Goal: Task Accomplishment & Management: Complete application form

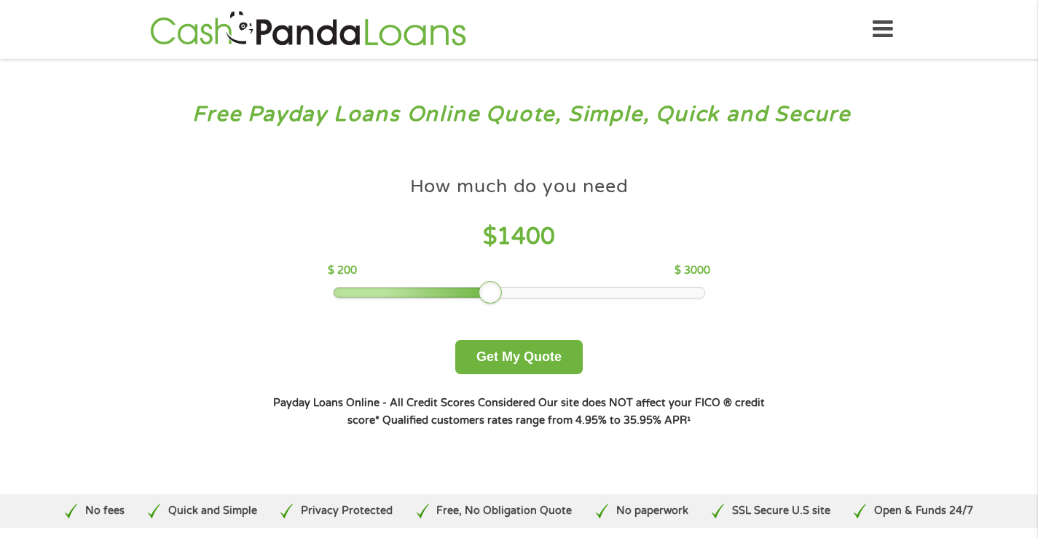
drag, startPoint x: 434, startPoint y: 298, endPoint x: 488, endPoint y: 297, distance: 53.9
click at [488, 297] on div at bounding box center [489, 292] width 23 height 23
click at [502, 358] on button "Get My Quote" at bounding box center [518, 357] width 127 height 34
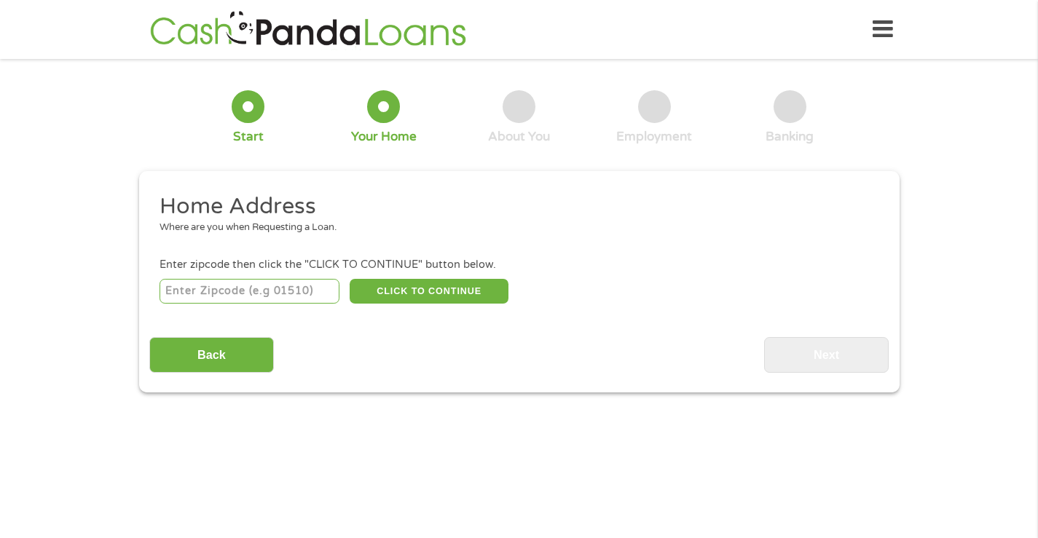
click at [224, 290] on input "number" at bounding box center [249, 291] width 180 height 25
type input "84047"
select select "Utah"
click at [430, 293] on button "CLICK TO CONTINUE" at bounding box center [429, 291] width 159 height 25
type input "84047"
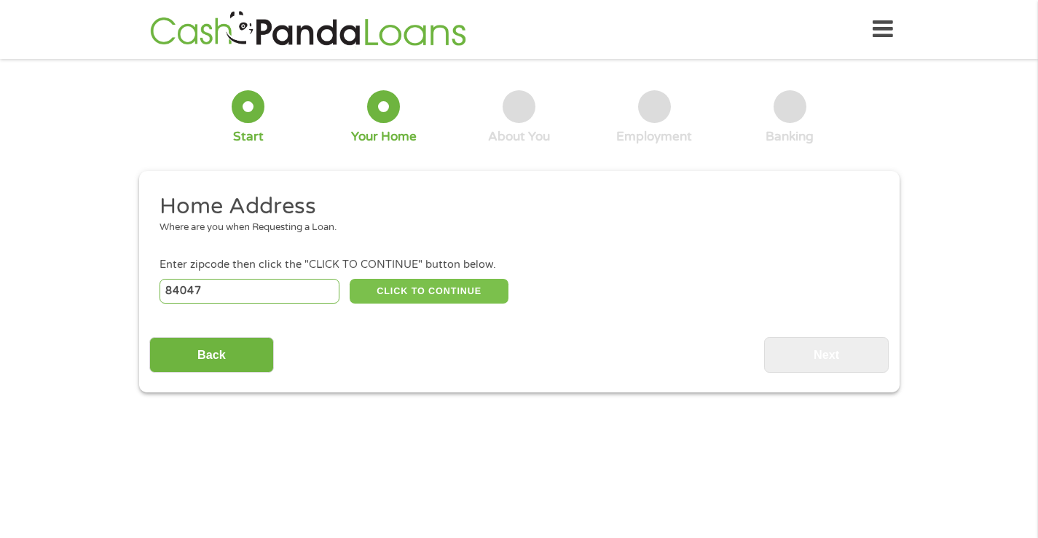
type input "Midvale"
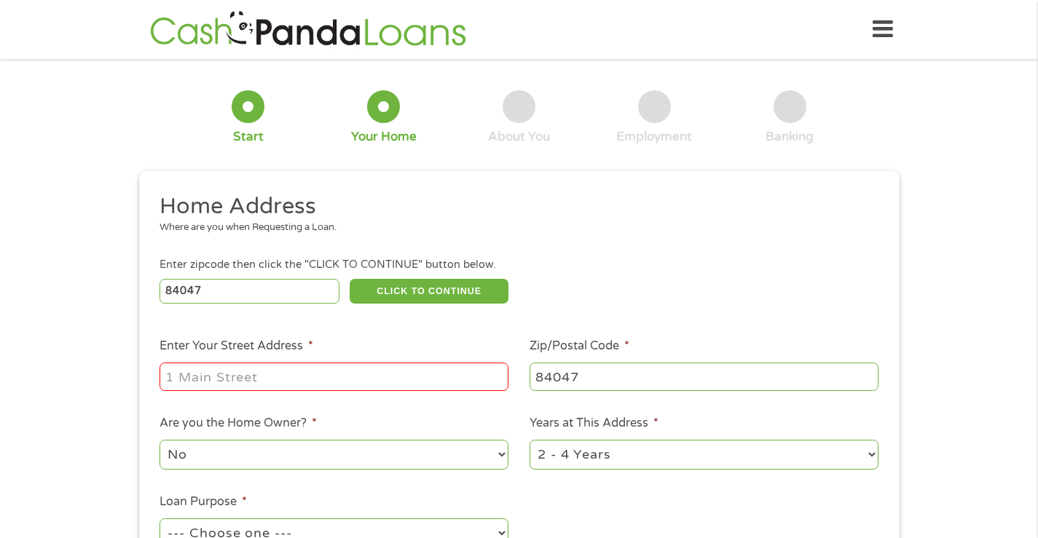
click at [221, 377] on input "Enter Your Street Address *" at bounding box center [333, 377] width 349 height 28
type input "7737 S Casa Verde"
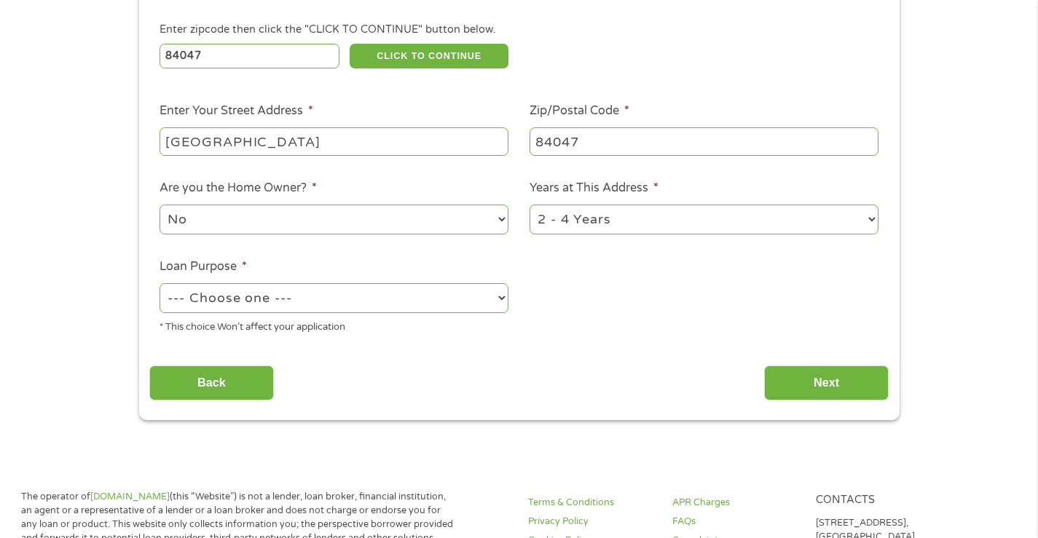
scroll to position [237, 0]
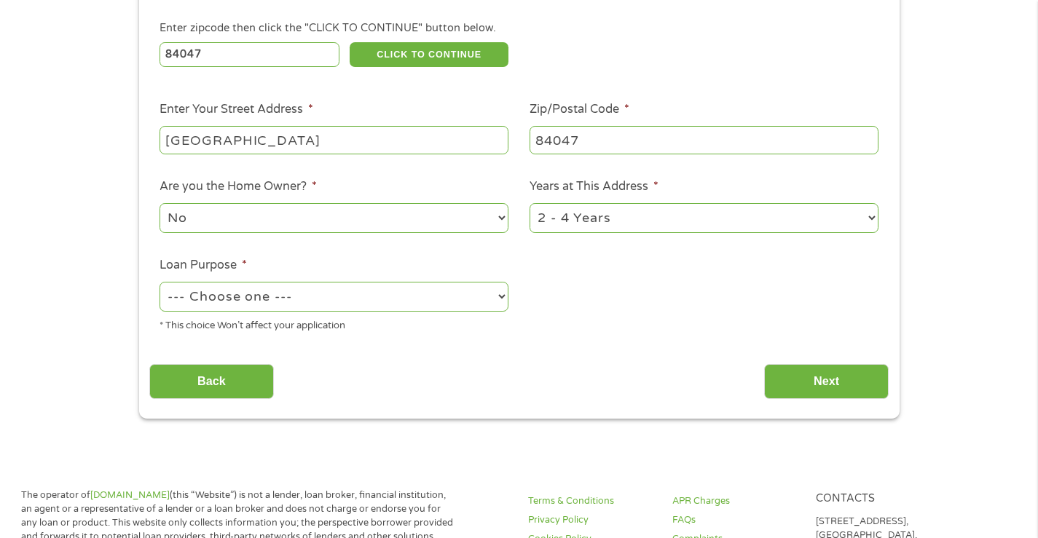
click at [211, 222] on select "No Yes" at bounding box center [333, 218] width 349 height 30
select select "yes"
click at [159, 203] on select "No Yes" at bounding box center [333, 218] width 349 height 30
click at [612, 222] on select "1 Year or less 1 - 2 Years 2 - 4 Years Over 4 Years" at bounding box center [703, 218] width 349 height 30
select select "60months"
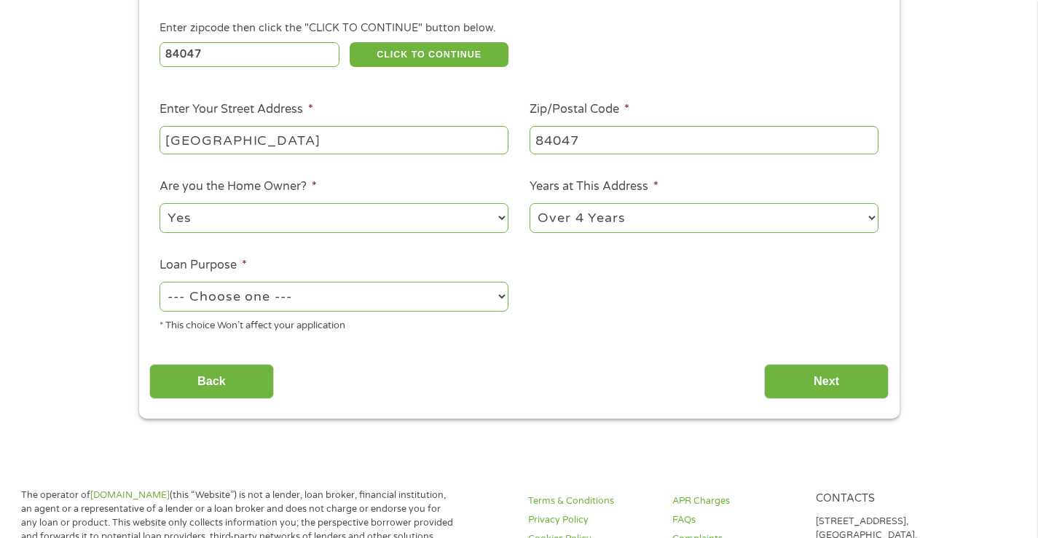
click at [529, 203] on select "1 Year or less 1 - 2 Years 2 - 4 Years Over 4 Years" at bounding box center [703, 218] width 349 height 30
click at [299, 306] on select "--- Choose one --- Pay Bills Debt Consolidation Home Improvement Major Purchase…" at bounding box center [333, 297] width 349 height 30
select select "medicalexpenses"
click at [159, 282] on select "--- Choose one --- Pay Bills Debt Consolidation Home Improvement Major Purchase…" at bounding box center [333, 297] width 349 height 30
click at [784, 384] on input "Next" at bounding box center [826, 382] width 125 height 36
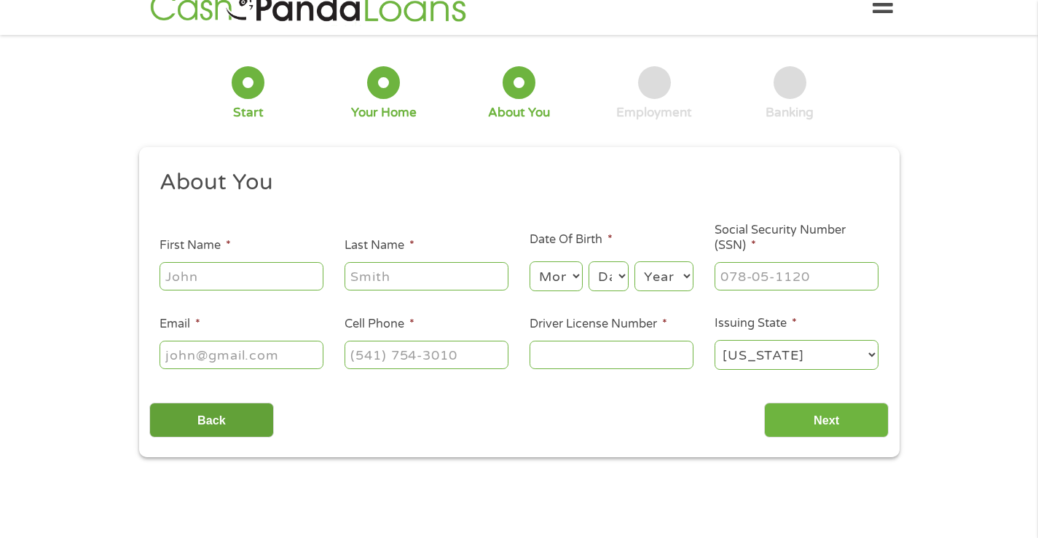
scroll to position [0, 0]
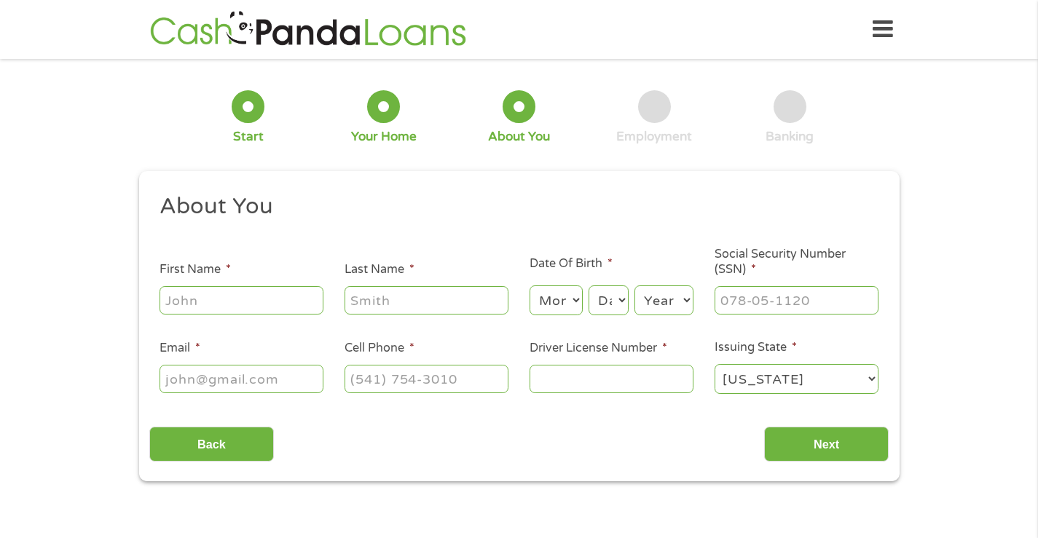
click at [220, 315] on div at bounding box center [241, 300] width 164 height 33
click at [222, 302] on input "First Name *" at bounding box center [241, 300] width 164 height 28
type input "Ray"
type input "Robinson"
type input "ray@printfinish.net"
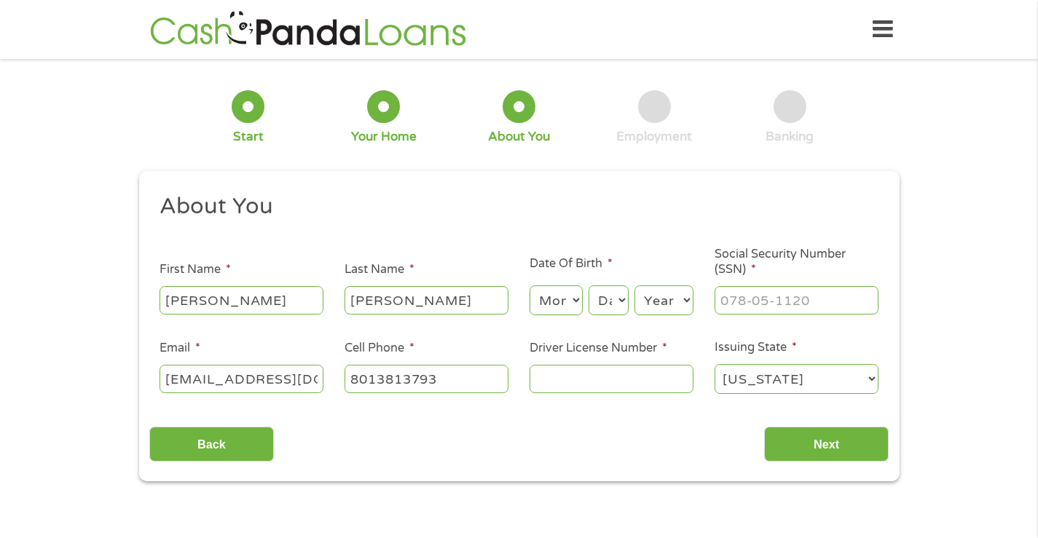
type input "(801) 381-3793"
click at [549, 302] on select "Month 1 2 3 4 5 6 7 8 9 10 11 12" at bounding box center [555, 300] width 53 height 30
select select "4"
click at [529, 285] on select "Month 1 2 3 4 5 6 7 8 9 10 11 12" at bounding box center [555, 300] width 53 height 30
click at [599, 301] on select "Day 1 2 3 4 5 6 7 8 9 10 11 12 13 14 15 16 17 18 19 20 21 22 23 24 25 26 27 28 …" at bounding box center [607, 300] width 39 height 30
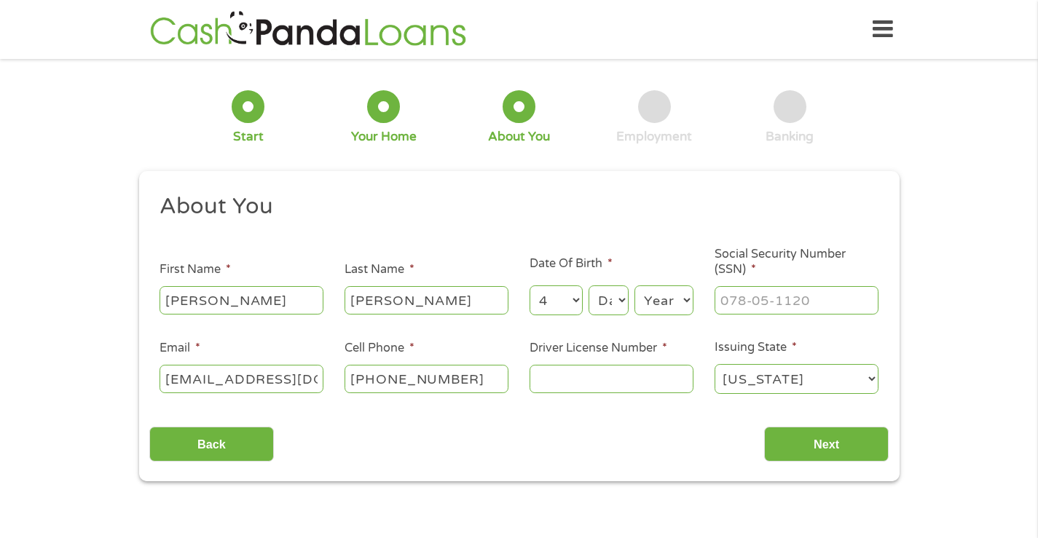
select select "11"
click at [588, 285] on select "Day 1 2 3 4 5 6 7 8 9 10 11 12 13 14 15 16 17 18 19 20 21 22 23 24 25 26 27 28 …" at bounding box center [607, 300] width 39 height 30
click at [656, 304] on select "Year 2007 2006 2005 2004 2003 2002 2001 2000 1999 1998 1997 1996 1995 1994 1993…" at bounding box center [663, 300] width 59 height 30
select select "1961"
click at [634, 285] on select "Year 2007 2006 2005 2004 2003 2002 2001 2000 1999 1998 1997 1996 1995 1994 1993…" at bounding box center [663, 300] width 59 height 30
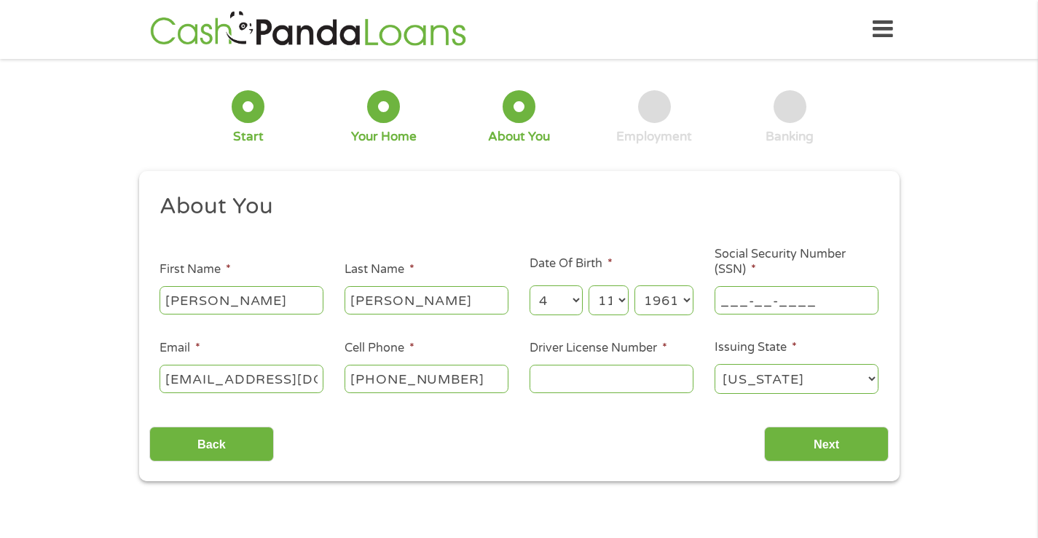
click at [721, 298] on input "___-__-____" at bounding box center [796, 300] width 164 height 28
type input "528-19-6179"
click at [569, 378] on input "Driver License Number *" at bounding box center [611, 379] width 164 height 28
type input "9532591"
click at [829, 448] on input "Next" at bounding box center [826, 445] width 125 height 36
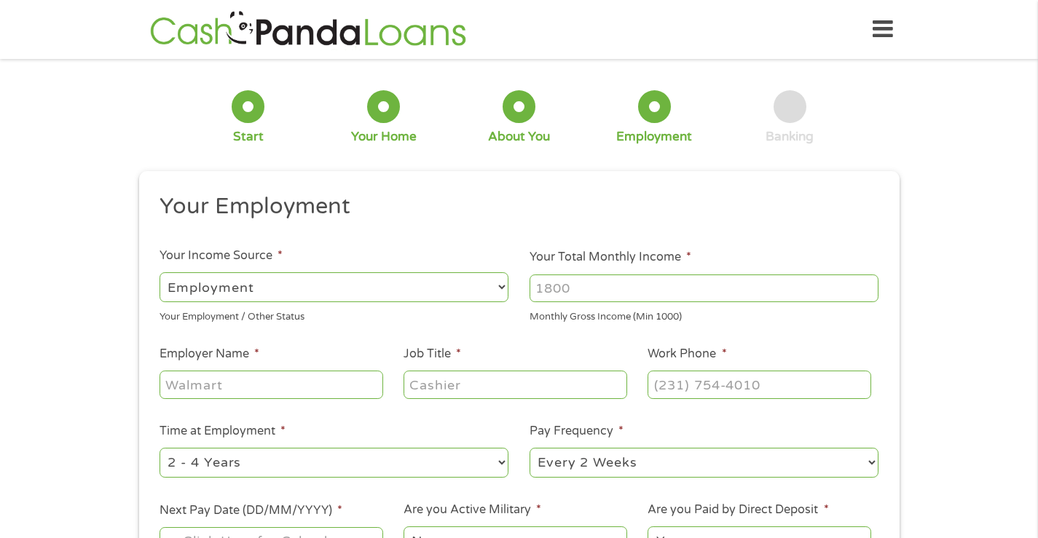
scroll to position [6, 6]
click at [588, 287] on input "Your Total Monthly Income *" at bounding box center [703, 289] width 349 height 28
type input "5800"
click at [259, 380] on input "Employer Name *" at bounding box center [270, 385] width 223 height 28
type input "Advantage FC Printing"
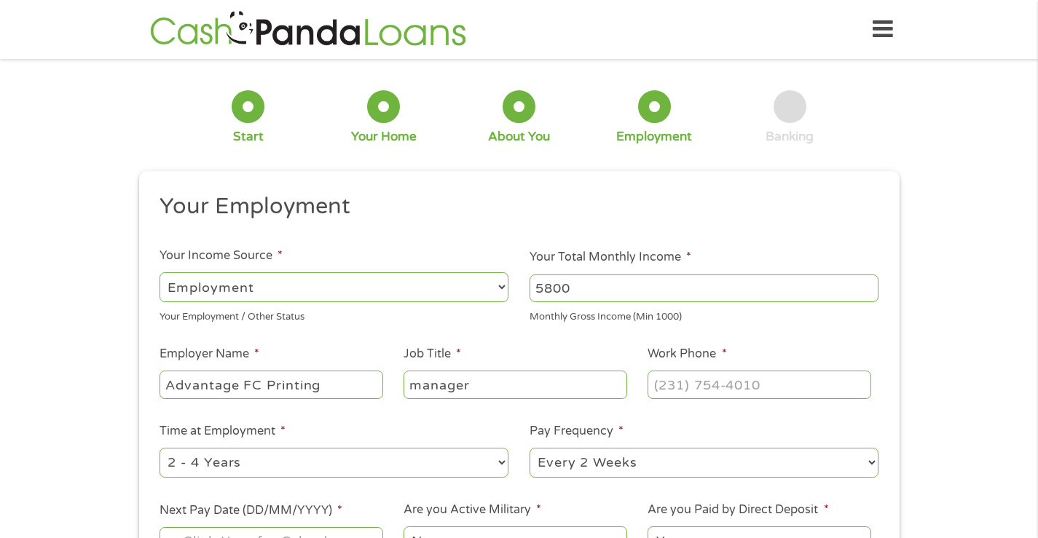
type input "manager"
type input "(801) 428-3937"
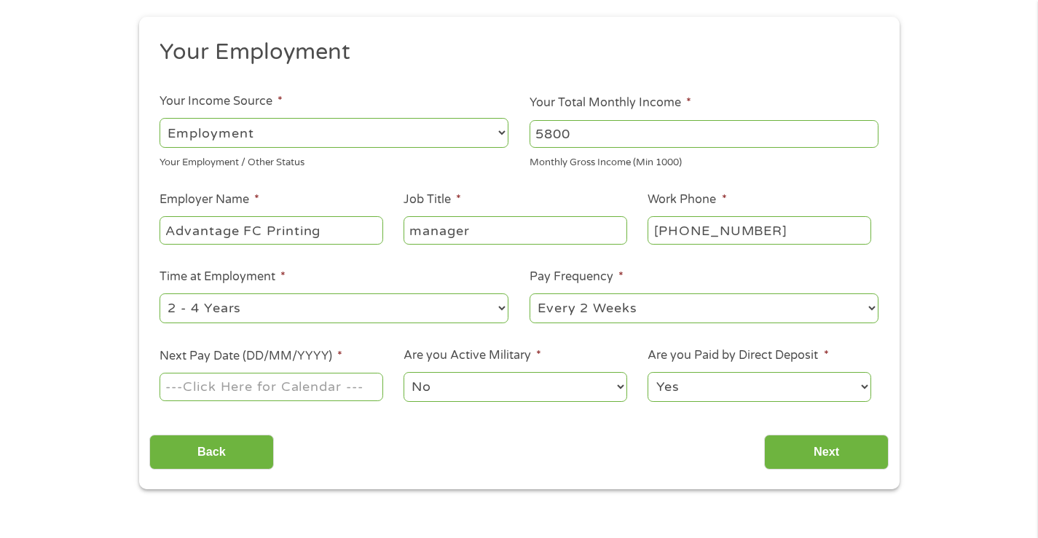
scroll to position [255, 0]
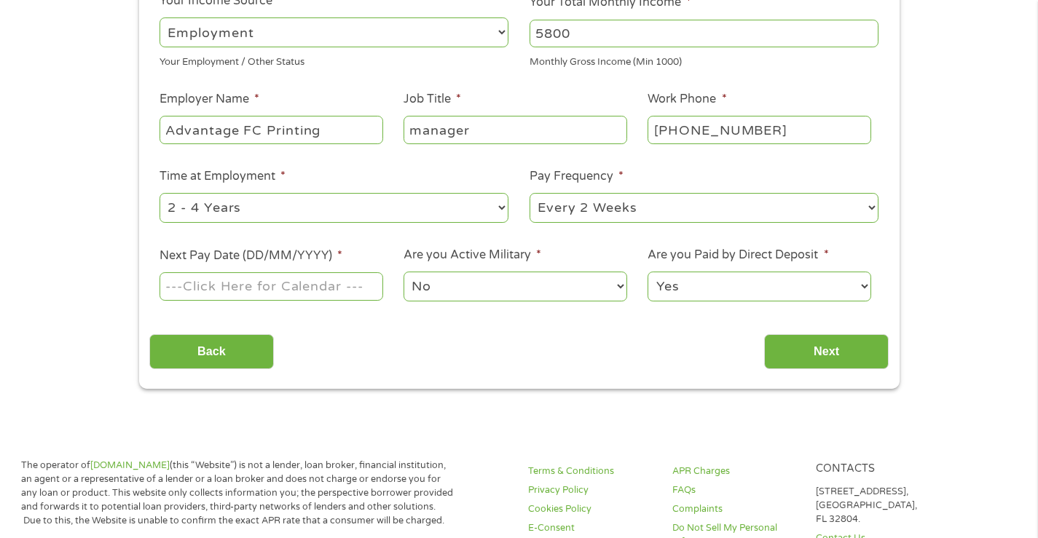
click at [285, 210] on select "--- Choose one --- 1 Year or less 1 - 2 Years 2 - 4 Years Over 4 Years" at bounding box center [333, 208] width 349 height 30
select select "60months"
click at [159, 193] on select "--- Choose one --- 1 Year or less 1 - 2 Years 2 - 4 Years Over 4 Years" at bounding box center [333, 208] width 349 height 30
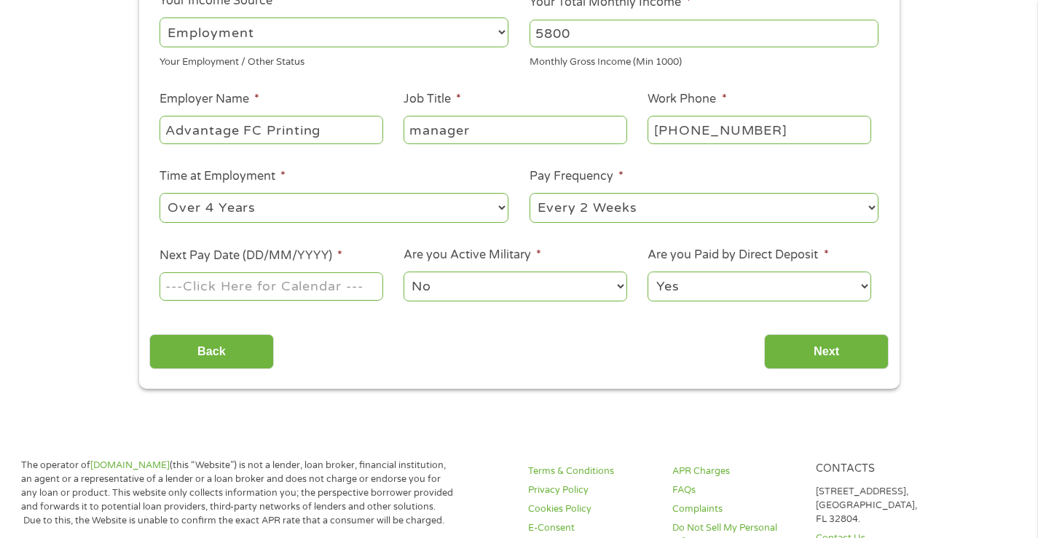
click at [336, 285] on input "Next Pay Date (DD/MM/YYYY) *" at bounding box center [270, 286] width 223 height 28
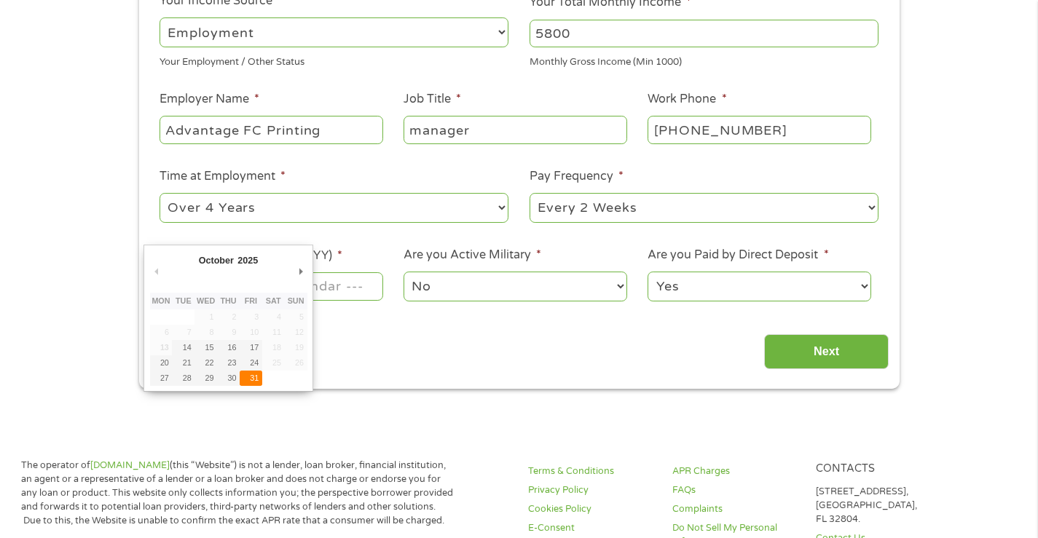
type input "31/10/2025"
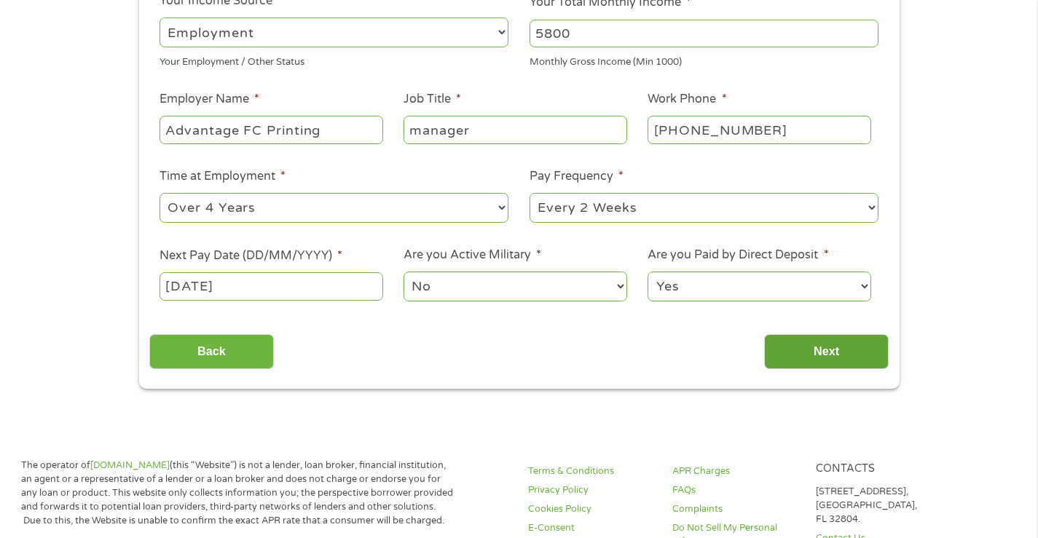
click at [813, 352] on input "Next" at bounding box center [826, 352] width 125 height 36
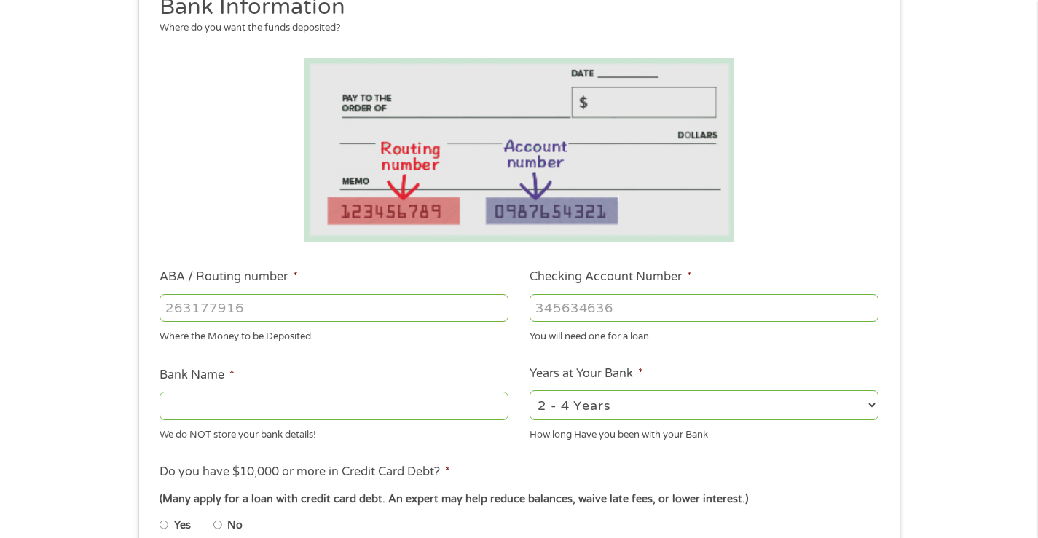
scroll to position [200, 0]
click at [192, 304] on input "ABA / Routing number *" at bounding box center [333, 307] width 349 height 28
type input "324377516"
type input "AMERICA FIRST FEDERAL CREDIT UNION"
type input "746047479423"
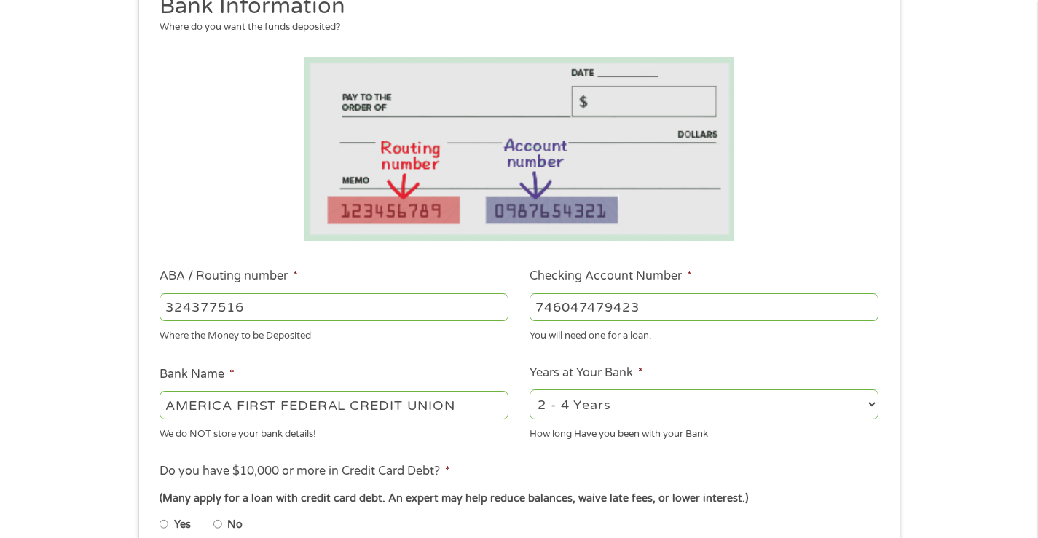
click at [652, 414] on select "2 - 4 Years 6 - 12 Months 1 - 2 Years Over 4 Years" at bounding box center [703, 405] width 349 height 30
select select "60months"
click at [529, 390] on select "2 - 4 Years 6 - 12 Months 1 - 2 Years Over 4 Years" at bounding box center [703, 405] width 349 height 30
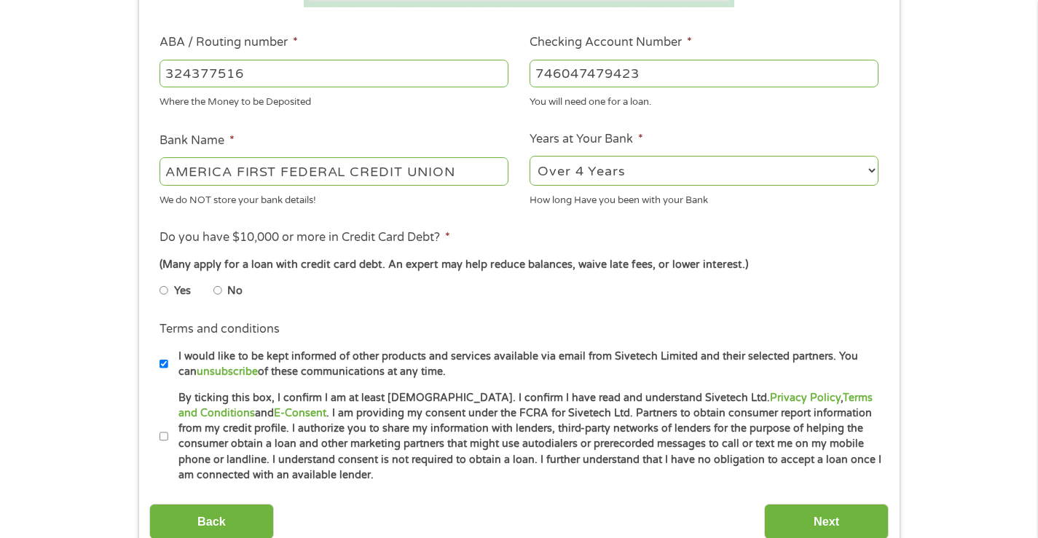
scroll to position [437, 0]
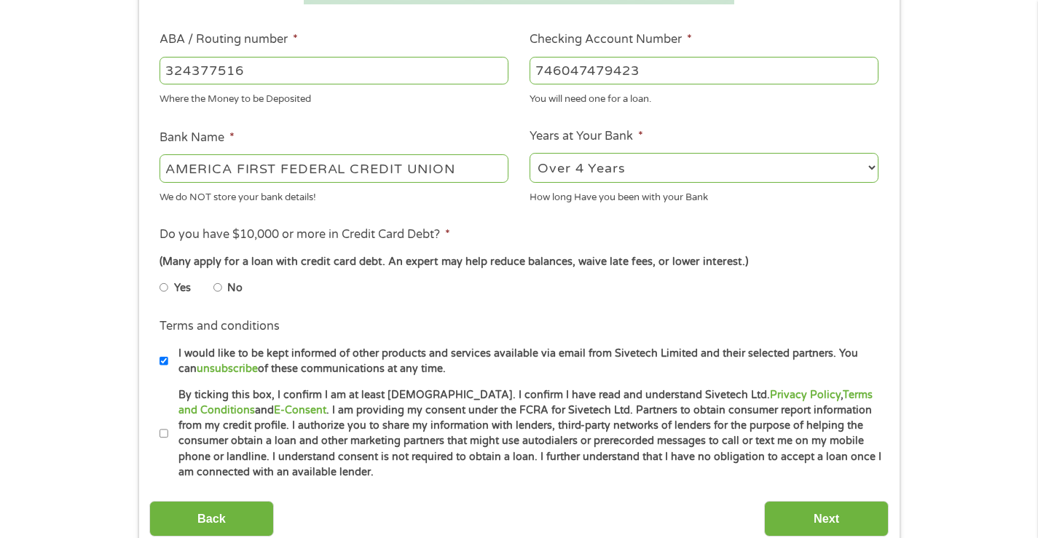
click at [217, 288] on input "No" at bounding box center [217, 287] width 9 height 23
radio input "true"
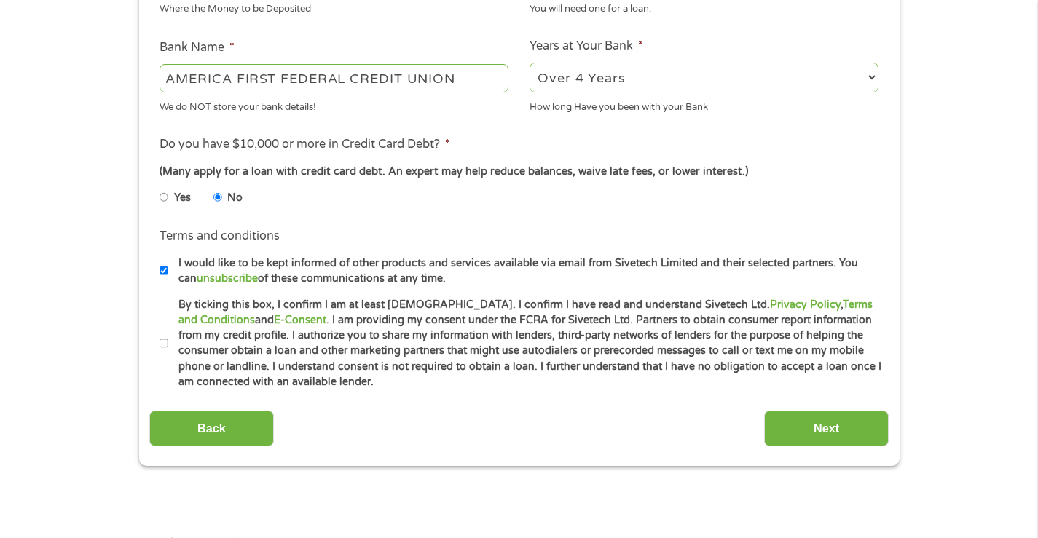
scroll to position [528, 0]
click at [163, 346] on input "By ticking this box, I confirm I am at least 18 years old. I confirm I have rea…" at bounding box center [163, 342] width 9 height 23
checkbox input "true"
click at [164, 269] on input "I would like to be kept informed of other products and services available via e…" at bounding box center [163, 270] width 9 height 23
checkbox input "false"
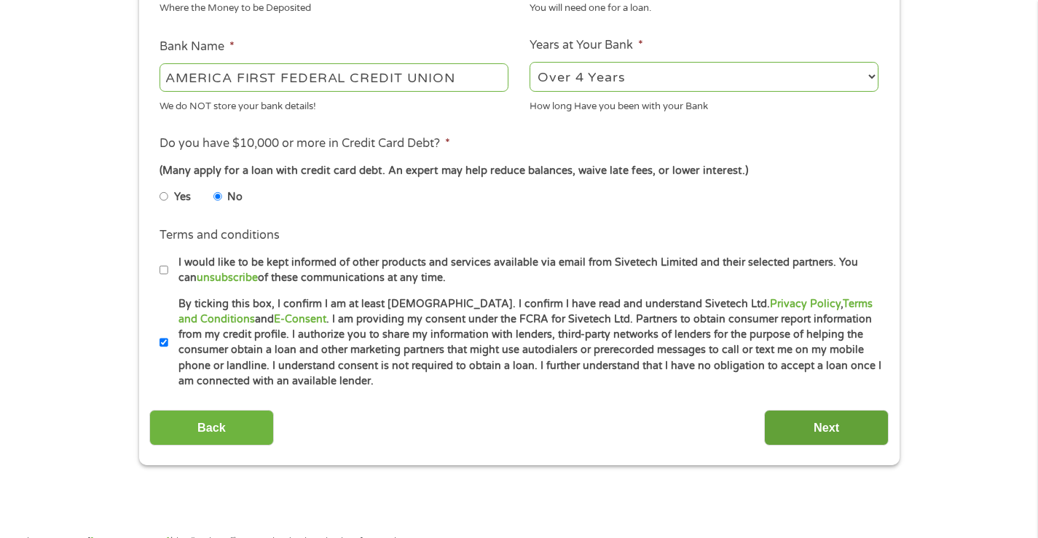
click at [816, 419] on input "Next" at bounding box center [826, 428] width 125 height 36
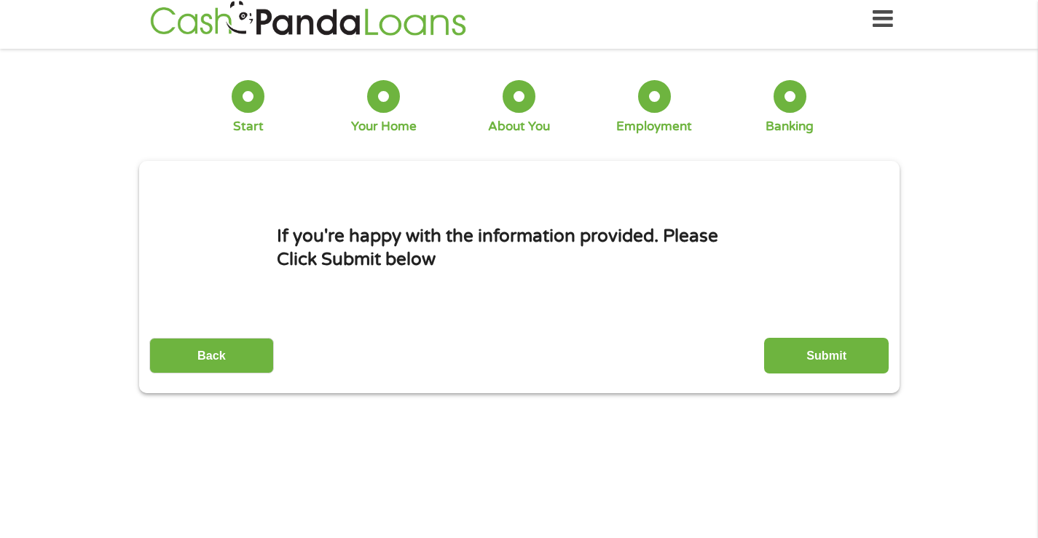
scroll to position [0, 0]
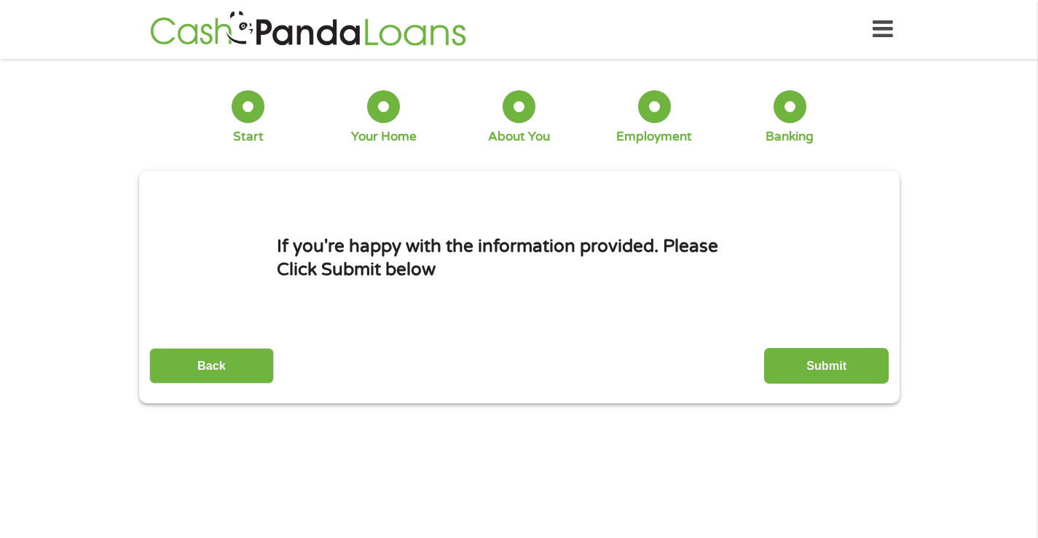
click at [825, 367] on input "Submit" at bounding box center [826, 366] width 125 height 36
